Goal: Task Accomplishment & Management: Manage account settings

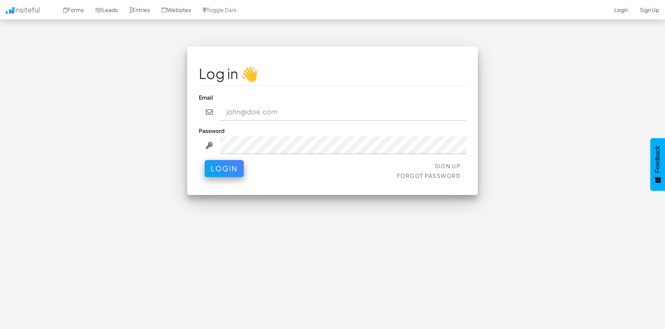
click at [227, 104] on input "email" at bounding box center [343, 112] width 246 height 18
click at [244, 114] on input "email" at bounding box center [343, 112] width 246 height 18
type input "[EMAIL_ADDRESS][DOMAIN_NAME]"
click at [225, 165] on button "Login" at bounding box center [224, 166] width 39 height 17
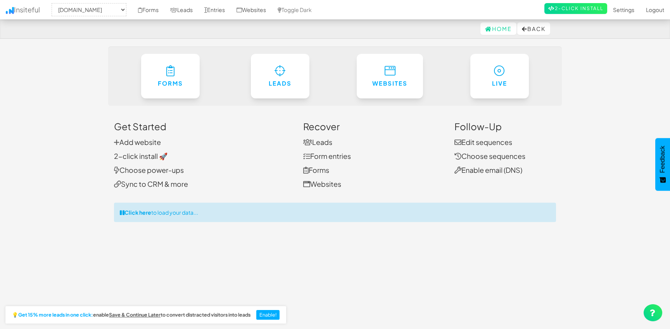
select select "1039"
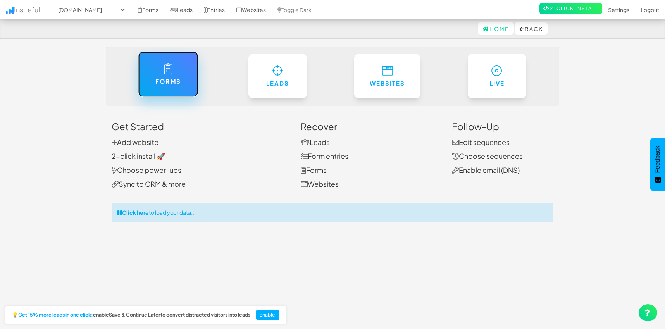
click at [172, 78] on h6 "Forms" at bounding box center [168, 81] width 28 height 7
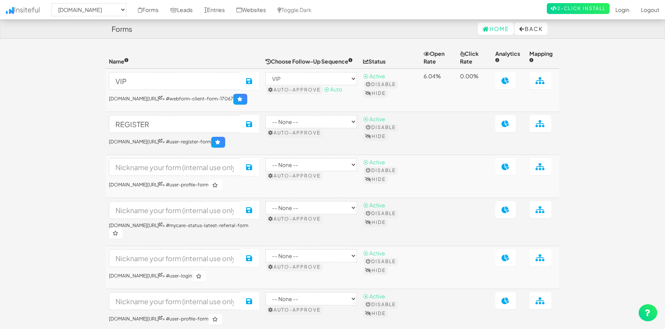
select select "1039"
select select "446"
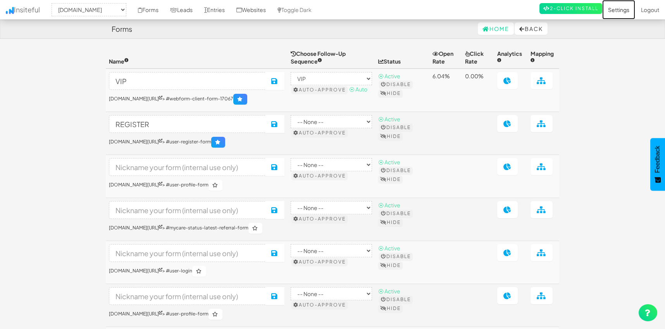
click at [617, 9] on link "Settings" at bounding box center [618, 9] width 33 height 19
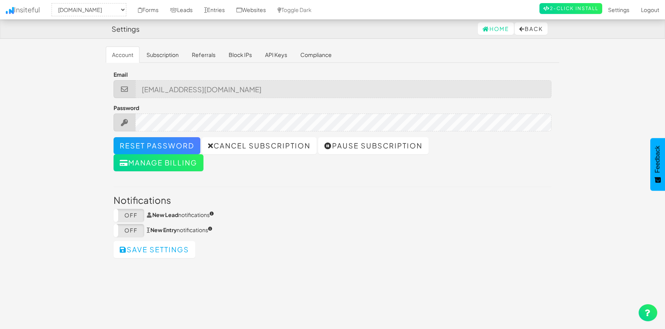
select select "1039"
click at [25, 10] on link "Insiteful" at bounding box center [23, 9] width 46 height 19
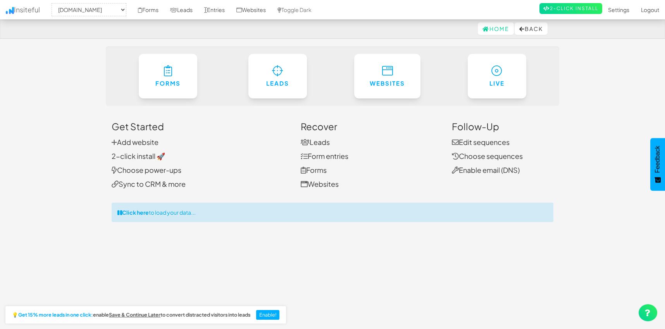
select select "1039"
click at [138, 155] on link "2-click install 🚀" at bounding box center [138, 156] width 53 height 9
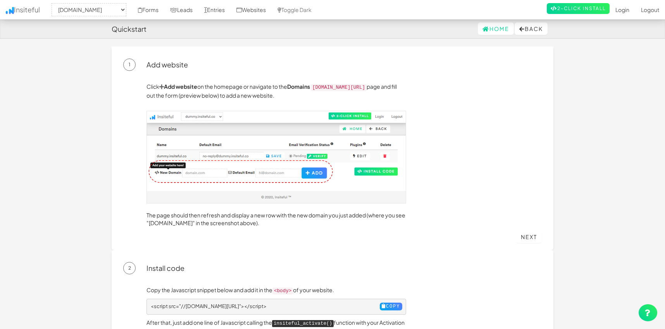
select select "1039"
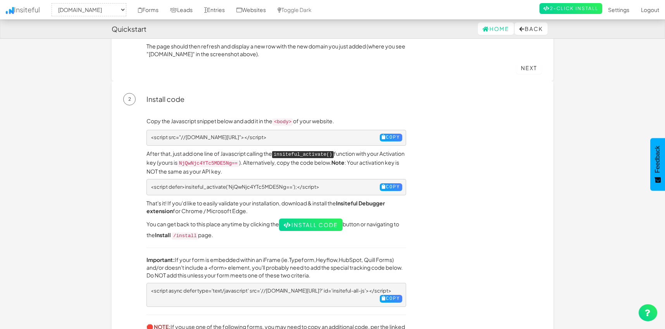
scroll to position [171, 0]
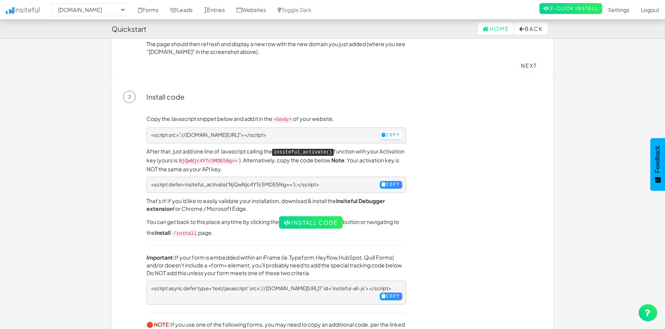
click at [386, 134] on button "Copy" at bounding box center [391, 135] width 22 height 8
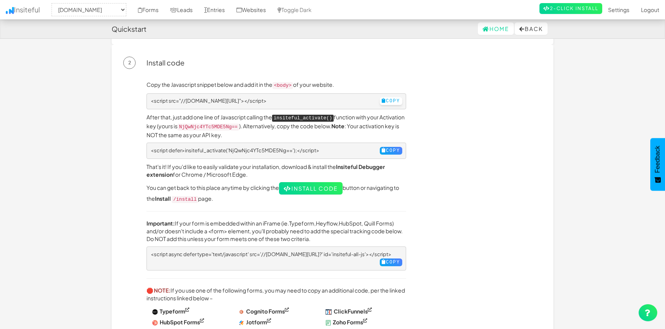
scroll to position [207, 0]
